Goal: Task Accomplishment & Management: Manage account settings

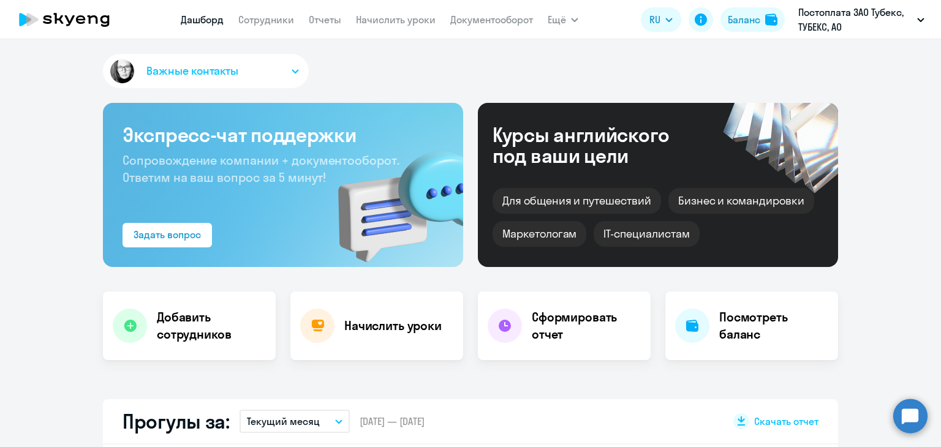
select select "30"
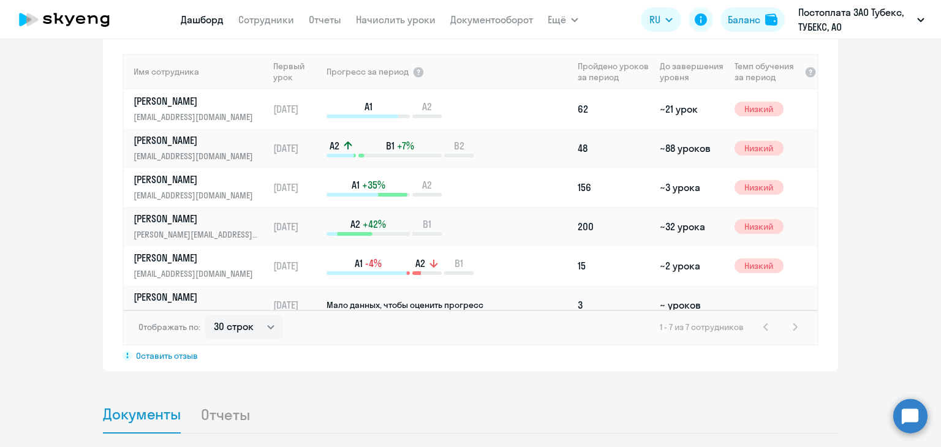
scroll to position [54, 0]
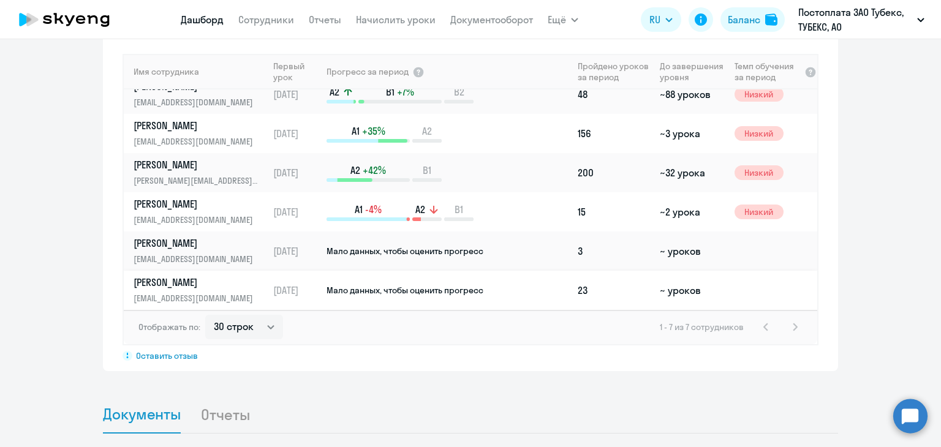
click at [220, 276] on p "[PERSON_NAME]" at bounding box center [197, 282] width 126 height 13
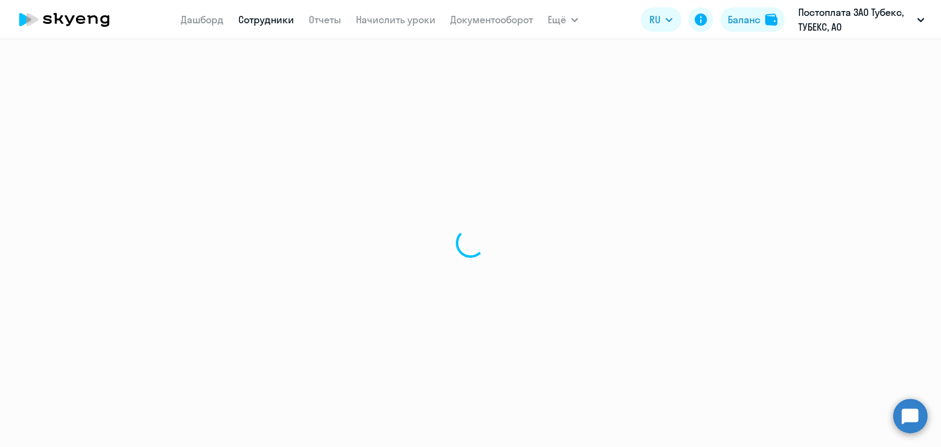
select select "english"
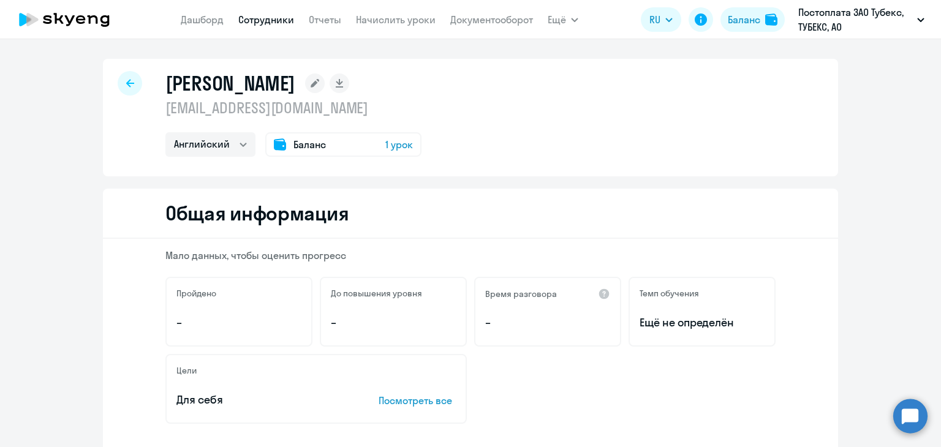
click at [390, 149] on span "1 урок" at bounding box center [399, 144] width 28 height 15
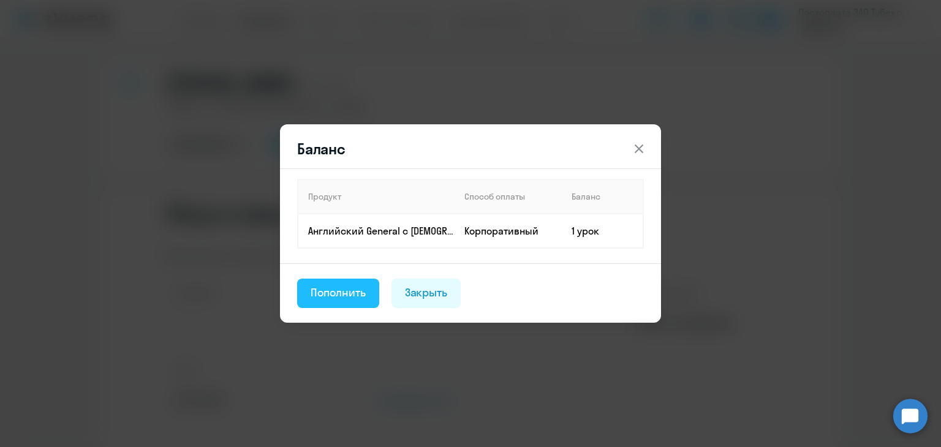
click at [341, 290] on div "Пополнить" at bounding box center [338, 293] width 55 height 16
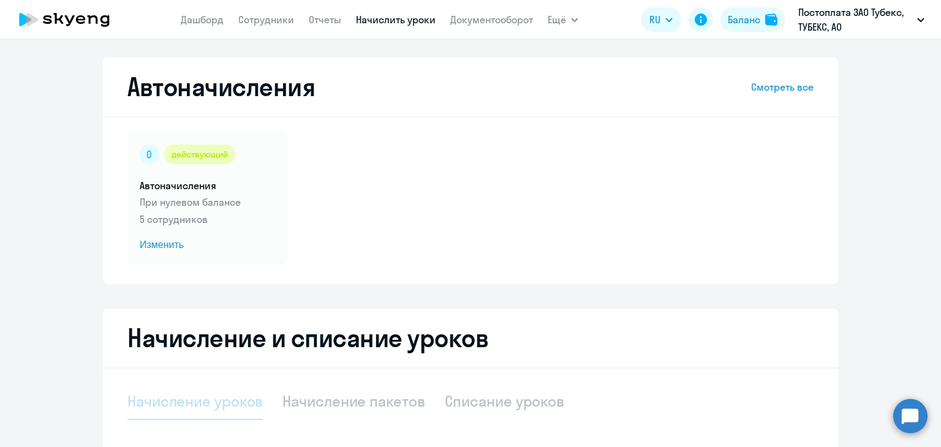
select select "10"
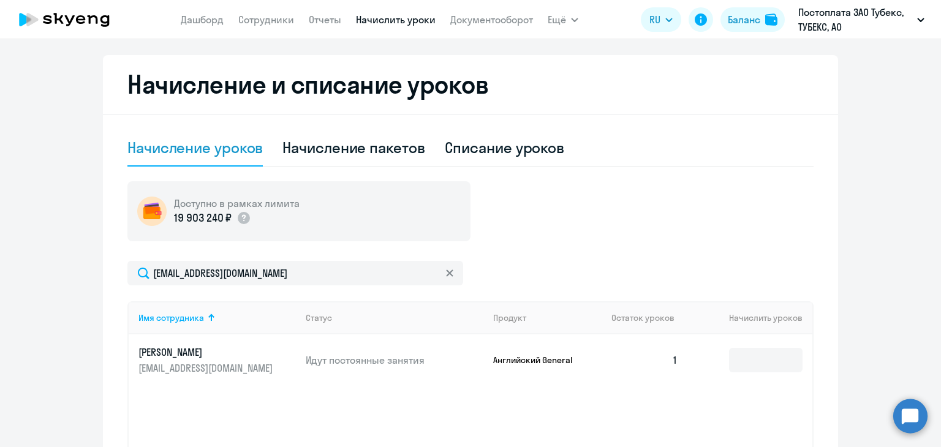
scroll to position [343, 0]
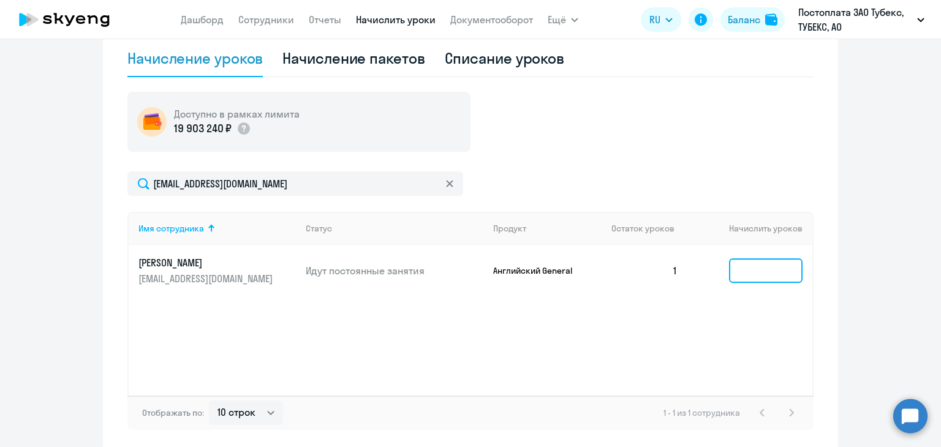
click at [742, 271] on input at bounding box center [766, 270] width 74 height 25
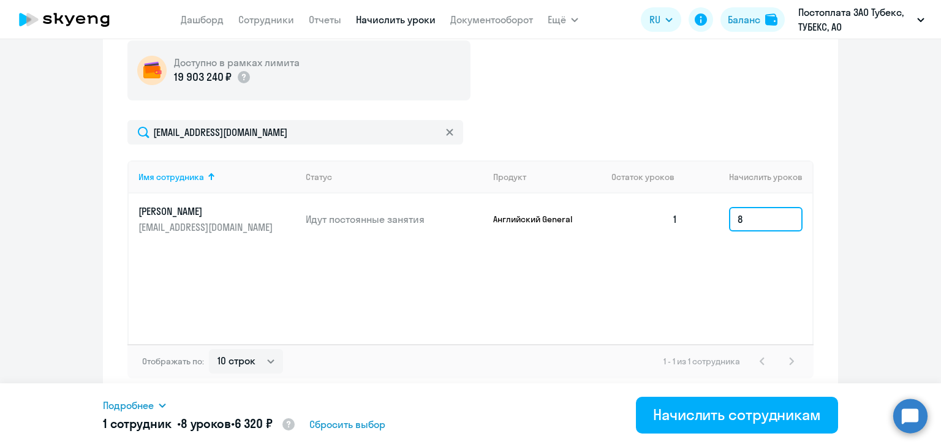
scroll to position [394, 0]
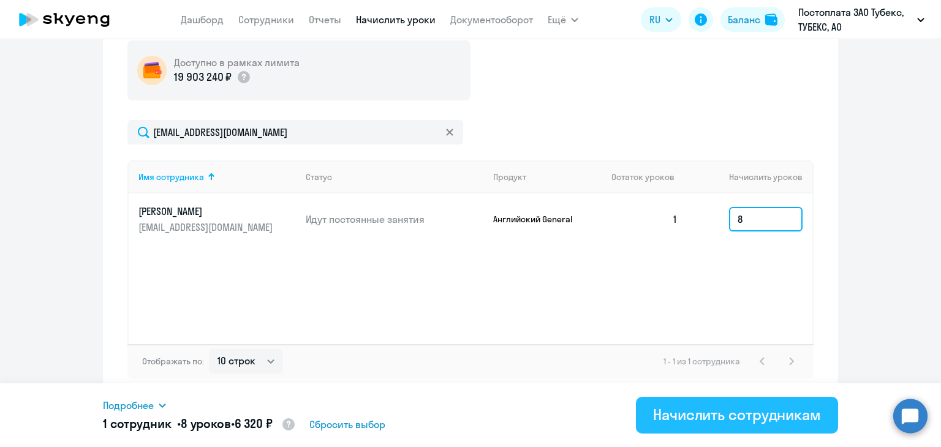
type input "8"
click at [752, 420] on div "Начислить сотрудникам" at bounding box center [737, 415] width 168 height 20
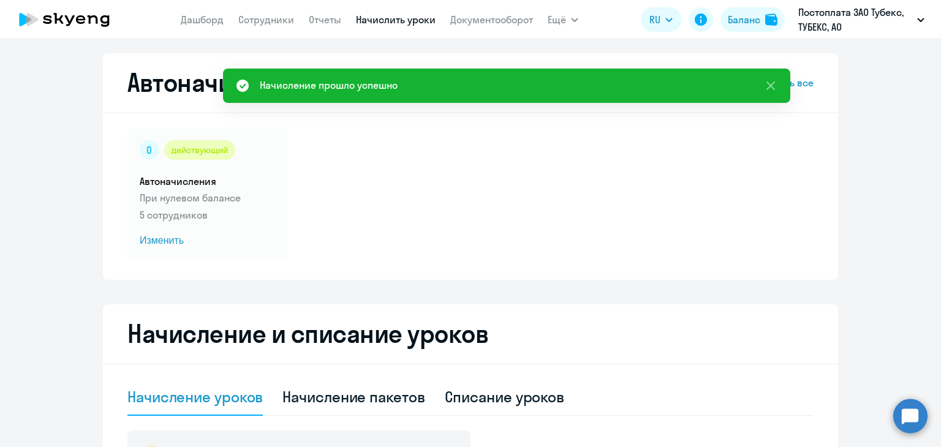
scroll to position [0, 0]
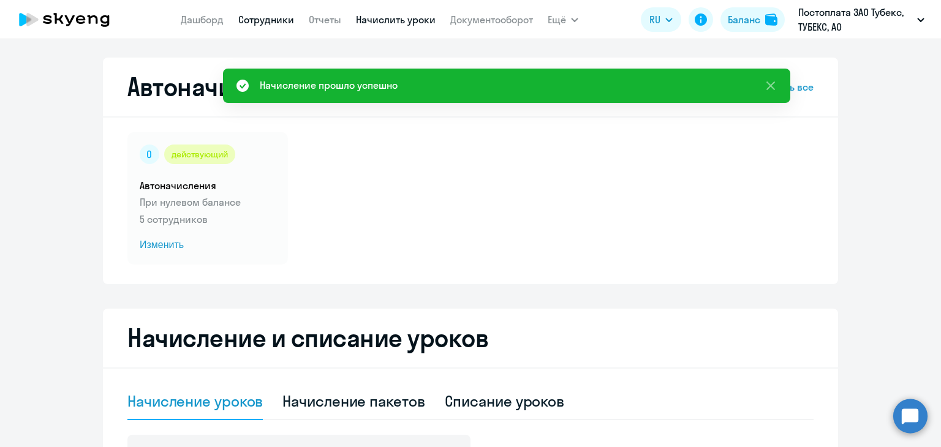
click at [243, 17] on link "Сотрудники" at bounding box center [266, 19] width 56 height 12
select select "30"
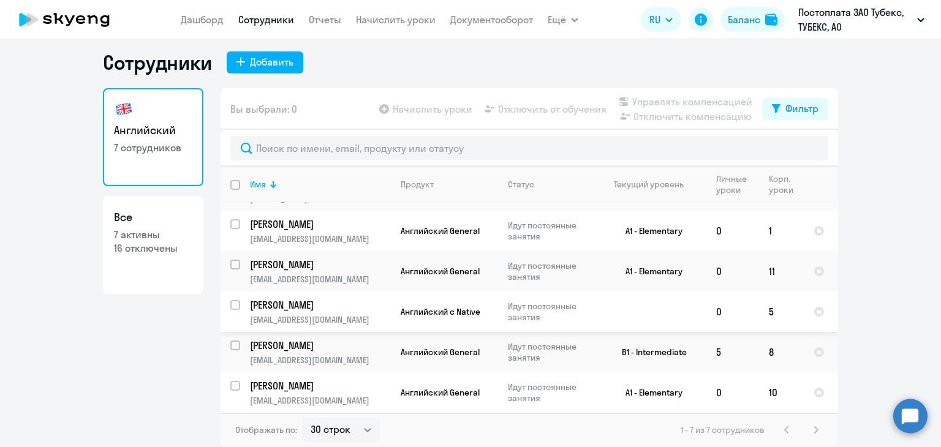
scroll to position [7, 0]
click at [292, 344] on p "[PERSON_NAME]" at bounding box center [319, 345] width 138 height 13
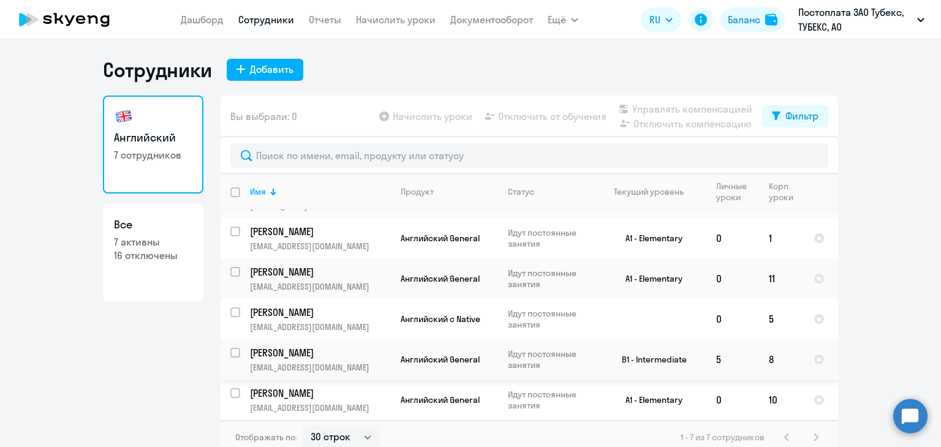
select select "english"
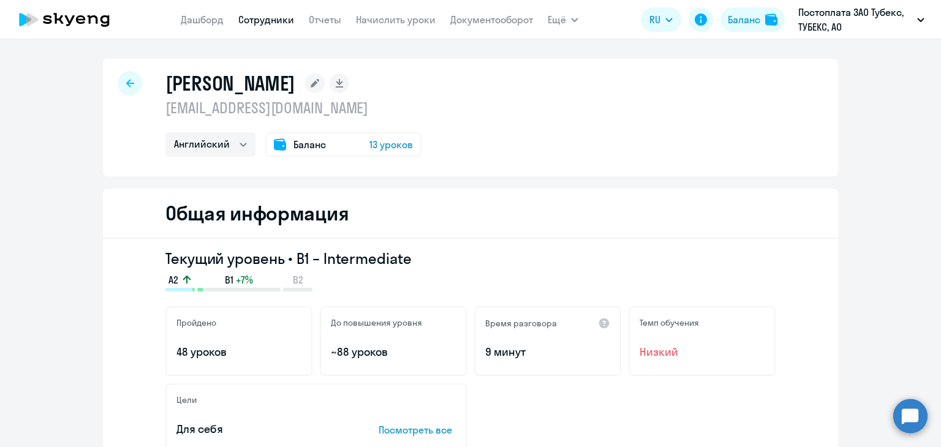
select select "30"
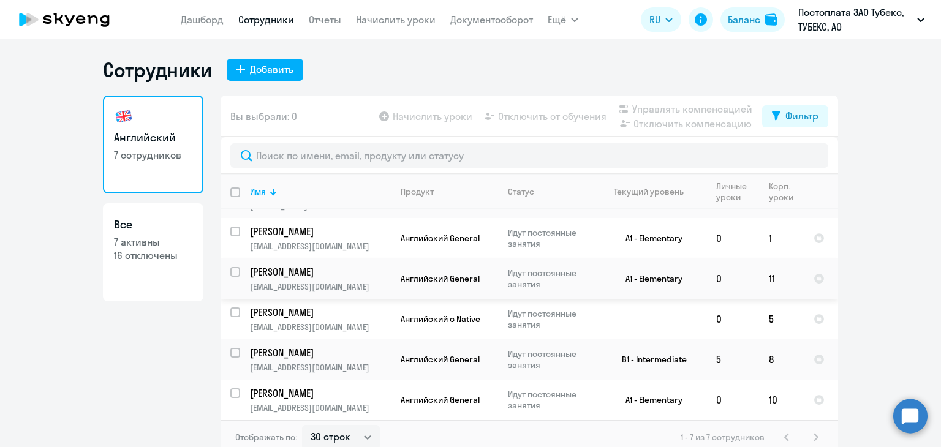
scroll to position [7, 0]
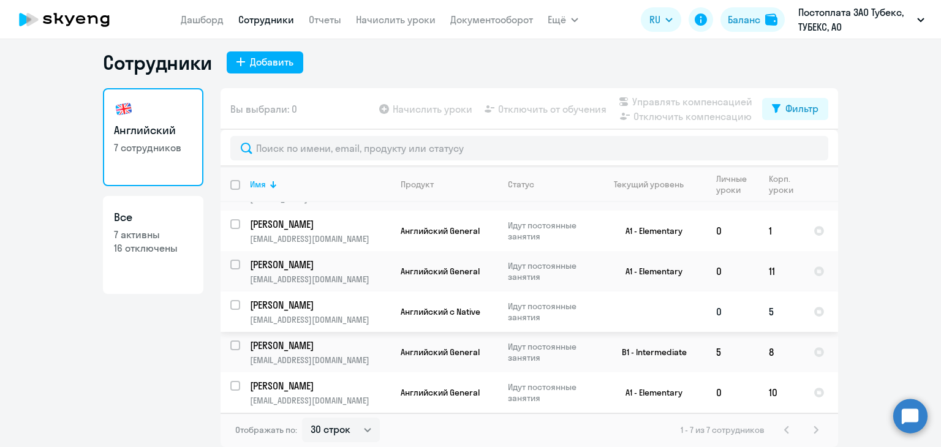
click at [298, 301] on p "[PERSON_NAME]" at bounding box center [319, 304] width 138 height 13
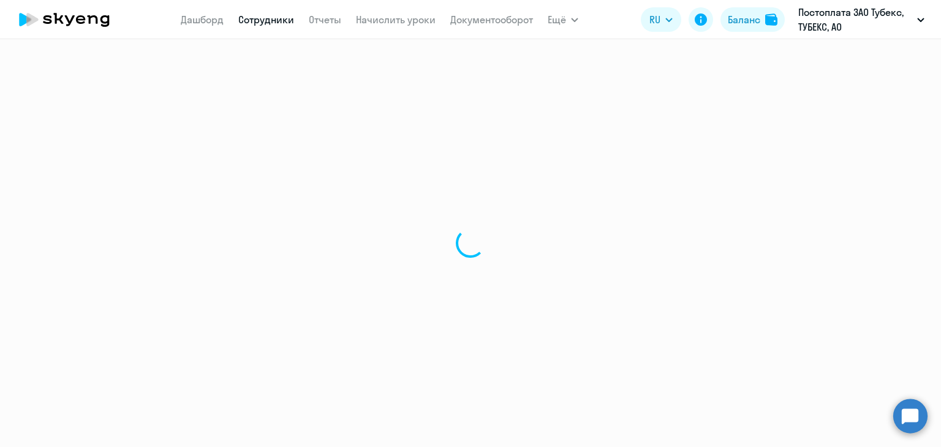
select select "english"
select select "30"
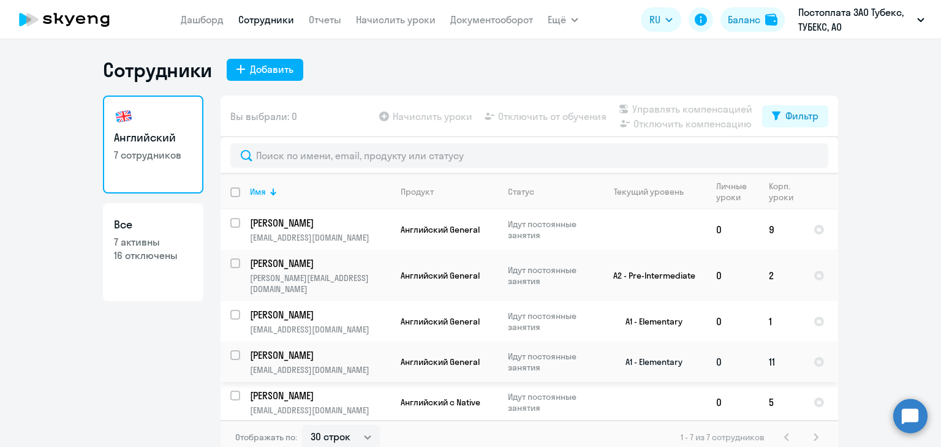
click at [350, 353] on p "[PERSON_NAME]" at bounding box center [319, 355] width 138 height 13
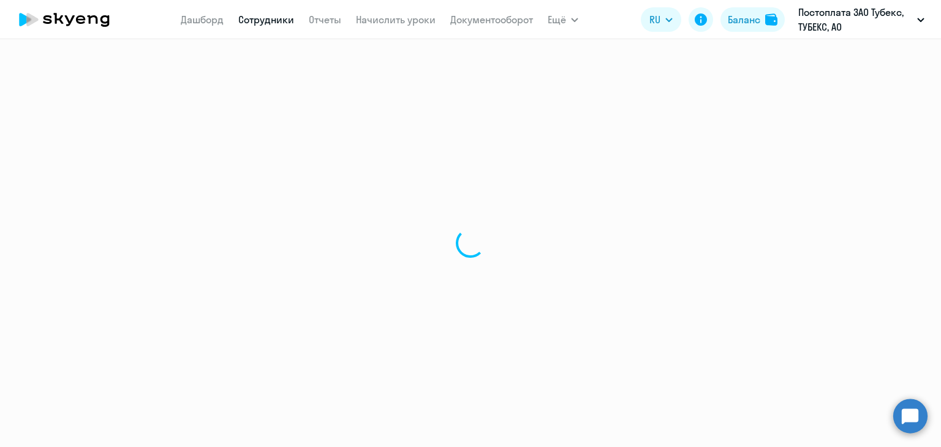
select select "english"
select select "30"
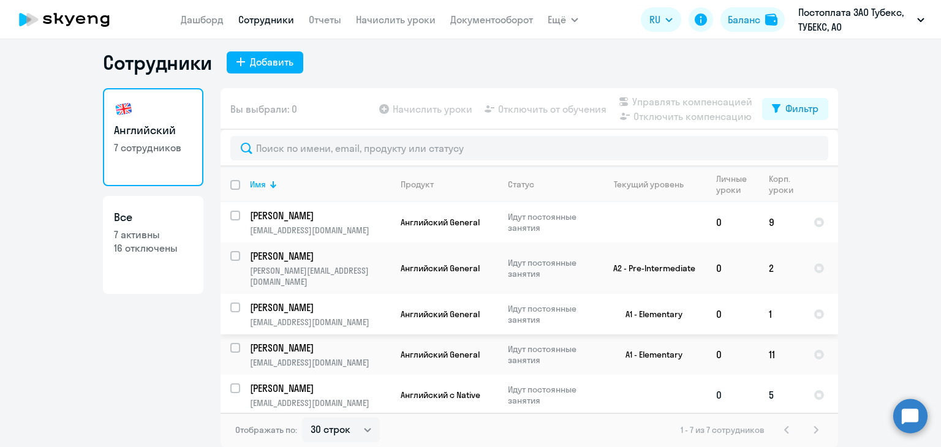
scroll to position [86, 0]
